Goal: Find specific page/section: Find specific page/section

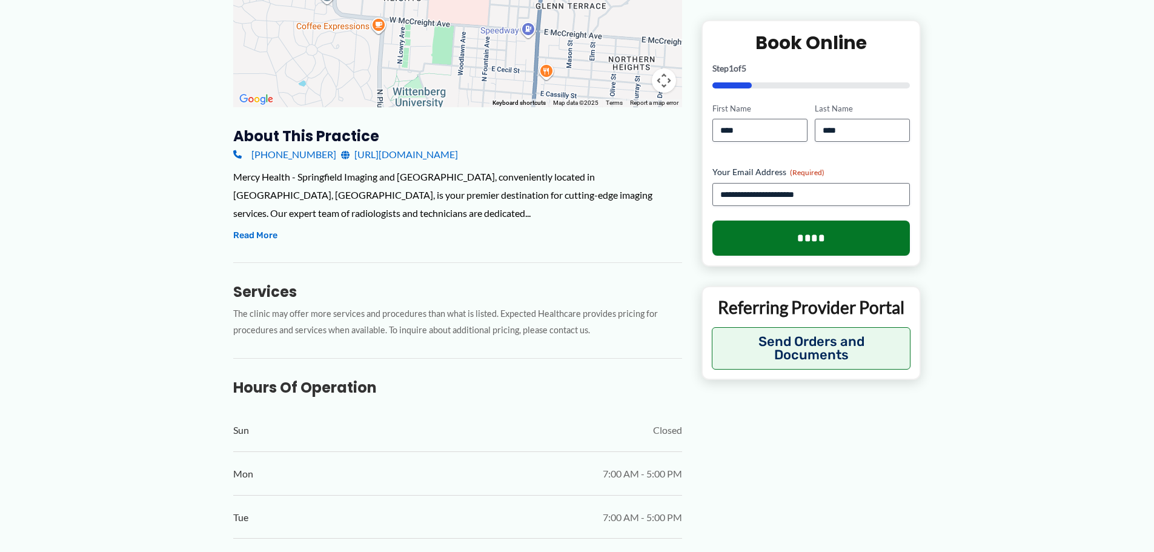
scroll to position [191, 0]
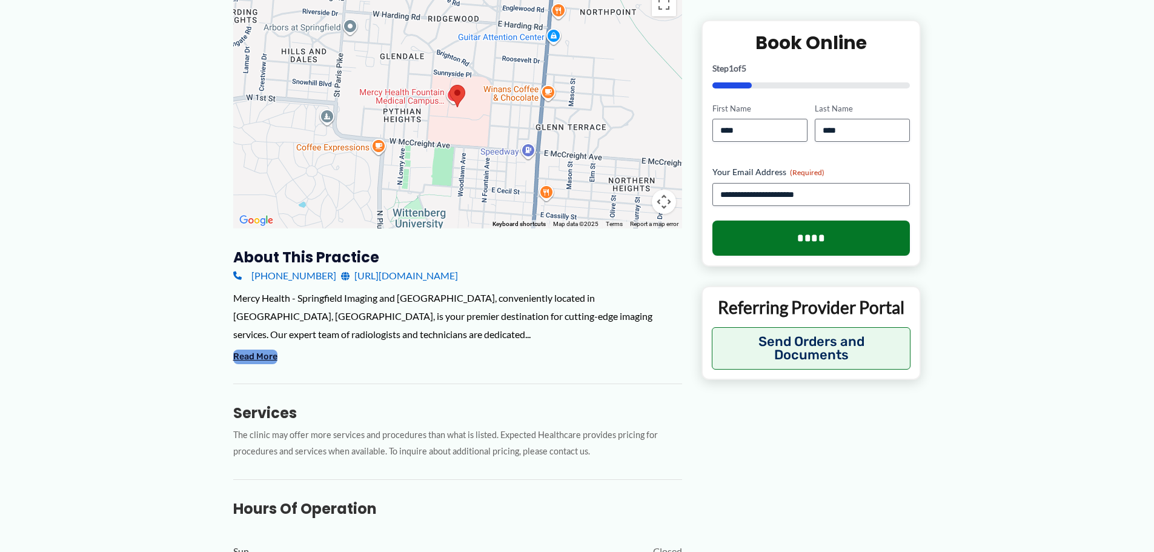
click at [244, 353] on button "Read More" at bounding box center [255, 357] width 44 height 15
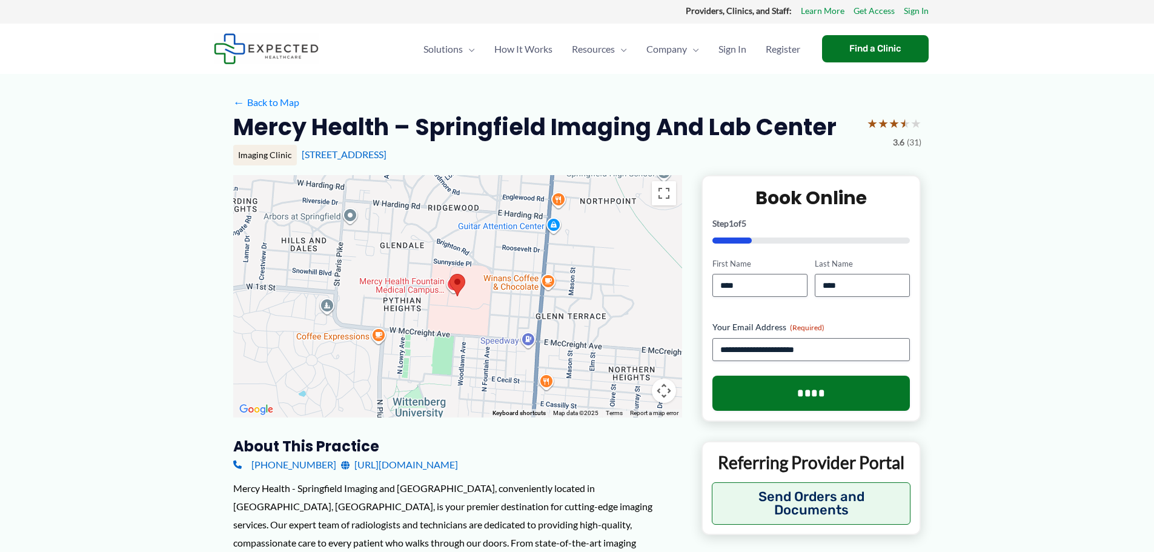
scroll to position [0, 0]
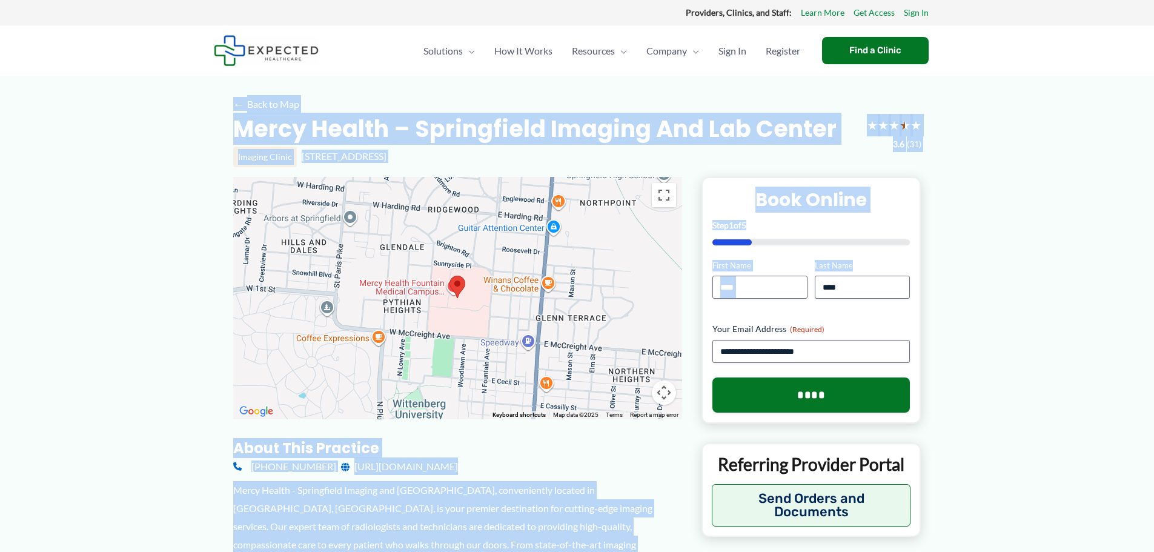
drag, startPoint x: 1084, startPoint y: 251, endPoint x: 1037, endPoint y: 71, distance: 185.3
click at [1037, 71] on div "Solutions Menu Toggle Clinics Providers Patients and Individuals Developers Law…" at bounding box center [577, 50] width 1154 height 50
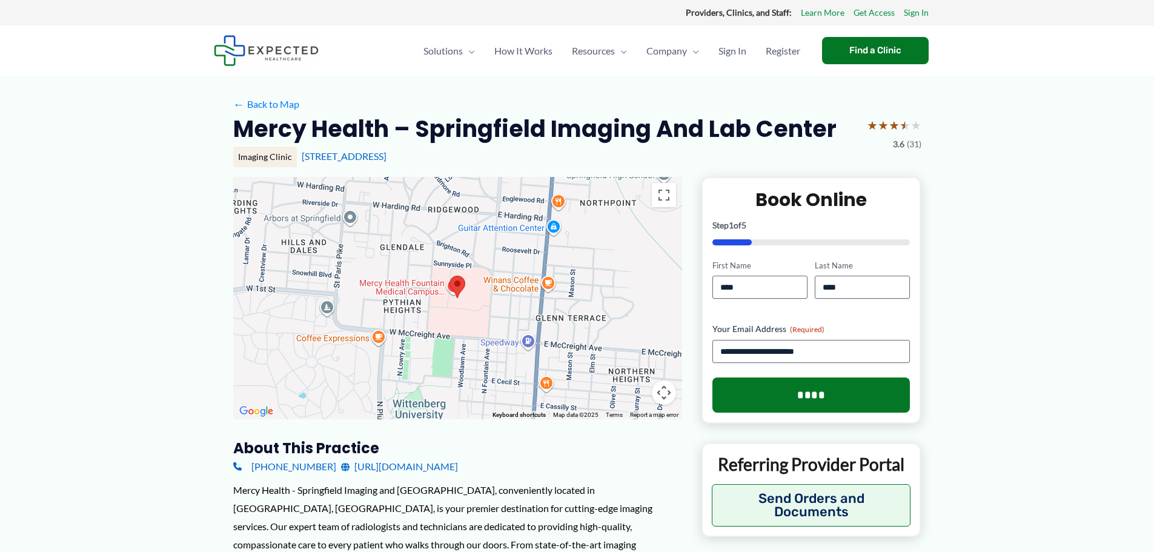
scroll to position [483, 0]
